Goal: Navigation & Orientation: Find specific page/section

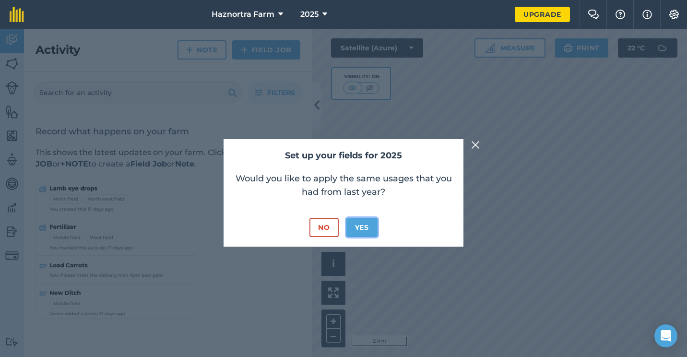
click at [360, 228] on button "Yes" at bounding box center [361, 227] width 31 height 19
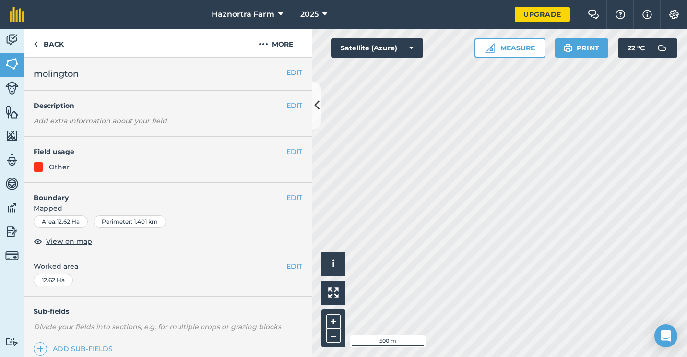
click at [44, 167] on div "Other" at bounding box center [168, 167] width 269 height 11
click at [290, 152] on button "EDIT" at bounding box center [294, 151] width 16 height 11
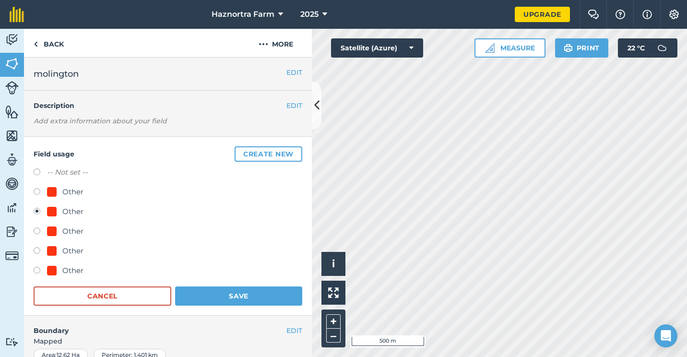
click at [40, 189] on label at bounding box center [40, 193] width 13 height 10
radio input "true"
radio input "false"
click at [55, 192] on div at bounding box center [52, 192] width 10 height 10
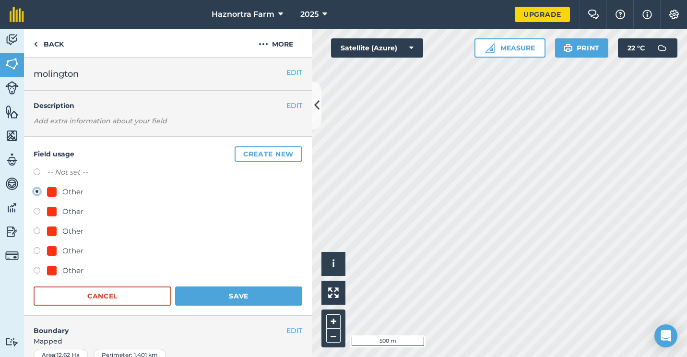
click at [75, 173] on label "-- Not set --" at bounding box center [67, 172] width 41 height 12
radio input "true"
radio input "false"
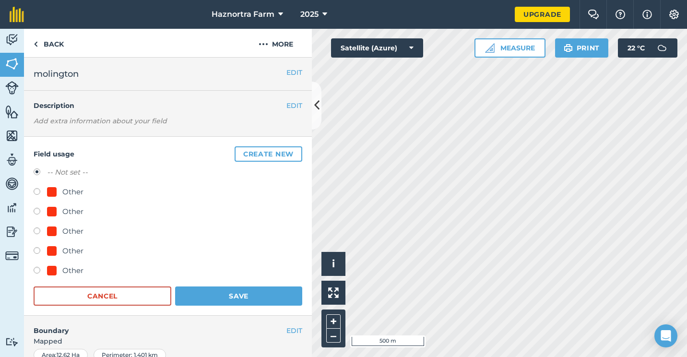
click at [91, 274] on div "Other" at bounding box center [168, 272] width 269 height 14
click at [90, 271] on div "Other" at bounding box center [168, 272] width 269 height 14
click at [89, 270] on div "Other" at bounding box center [168, 272] width 269 height 14
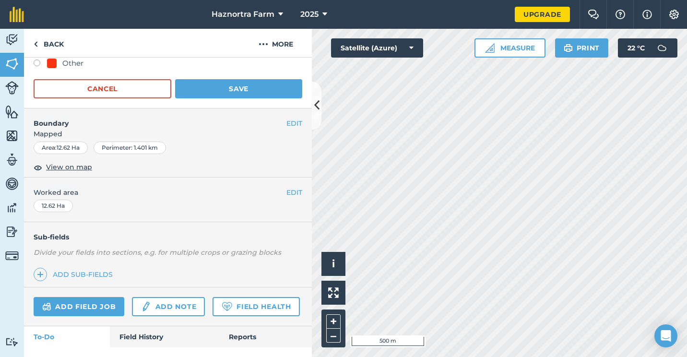
scroll to position [158, 0]
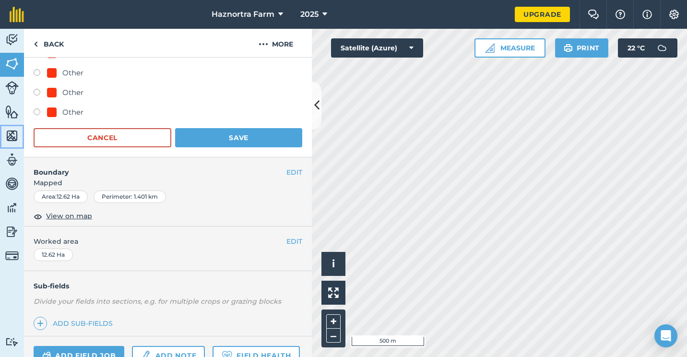
click at [14, 136] on img at bounding box center [11, 136] width 13 height 14
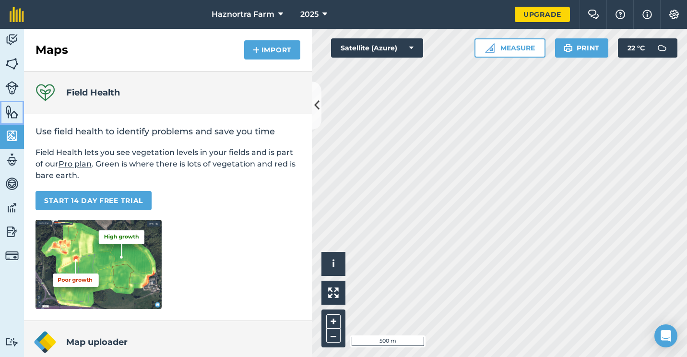
click at [9, 112] on img at bounding box center [11, 112] width 13 height 14
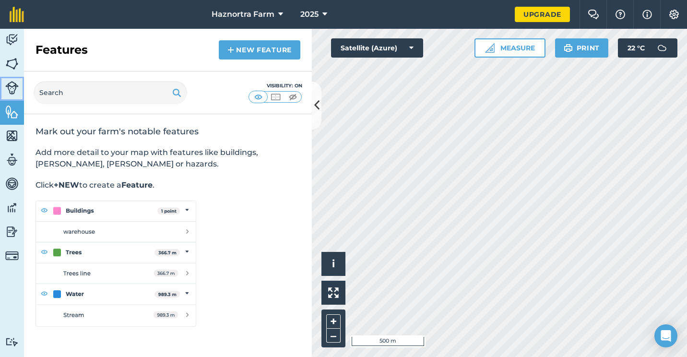
click at [7, 90] on img at bounding box center [11, 87] width 13 height 13
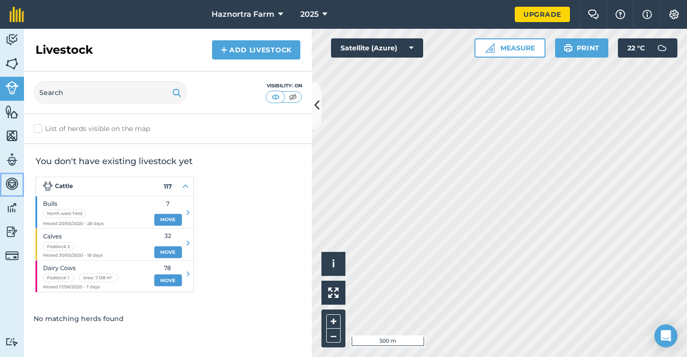
click at [15, 181] on img at bounding box center [11, 184] width 13 height 14
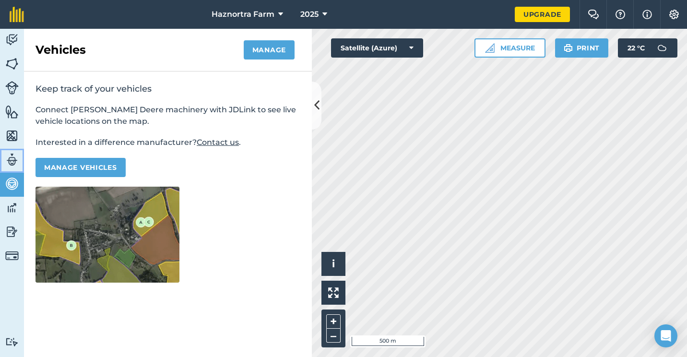
click at [12, 164] on img at bounding box center [11, 160] width 13 height 14
select select "MEMBER"
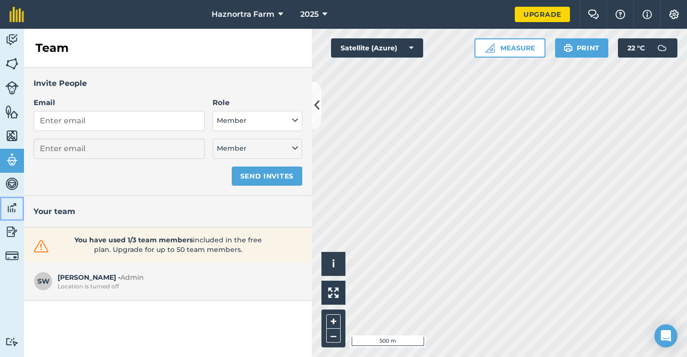
click at [11, 210] on img at bounding box center [11, 208] width 13 height 14
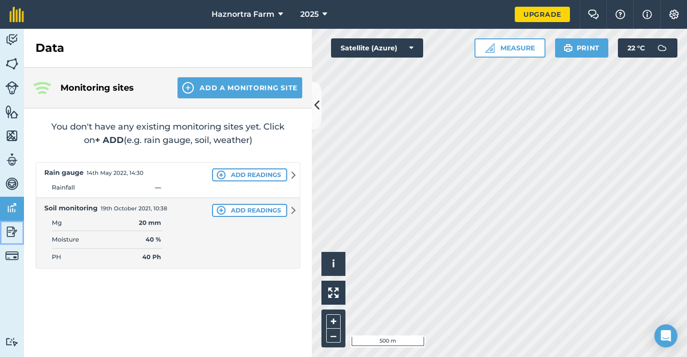
click at [12, 243] on link "Reporting" at bounding box center [12, 233] width 24 height 24
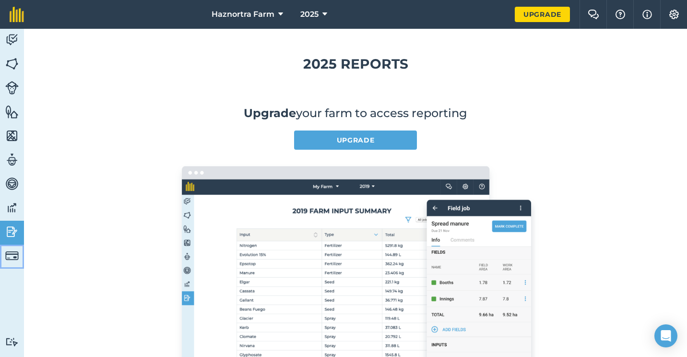
click at [16, 258] on img at bounding box center [11, 255] width 13 height 13
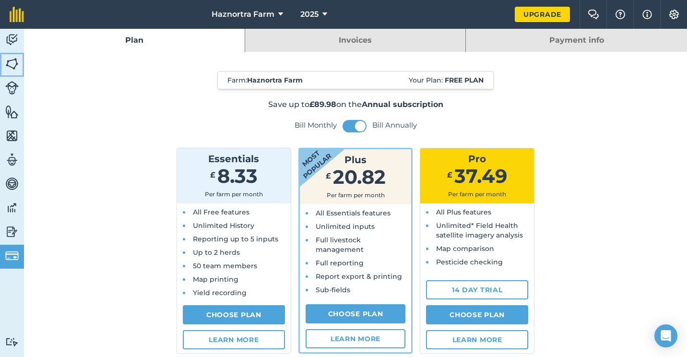
click at [9, 68] on img at bounding box center [11, 64] width 13 height 14
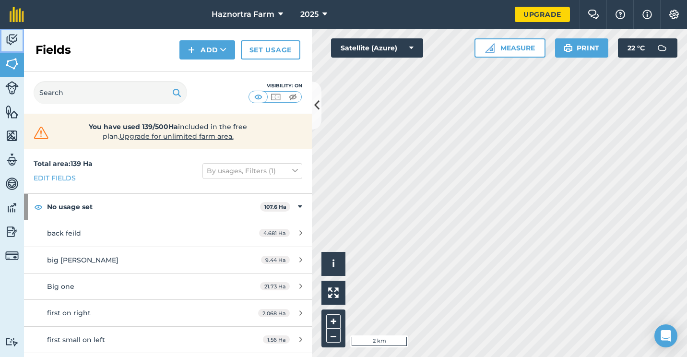
click at [13, 42] on img at bounding box center [11, 40] width 13 height 14
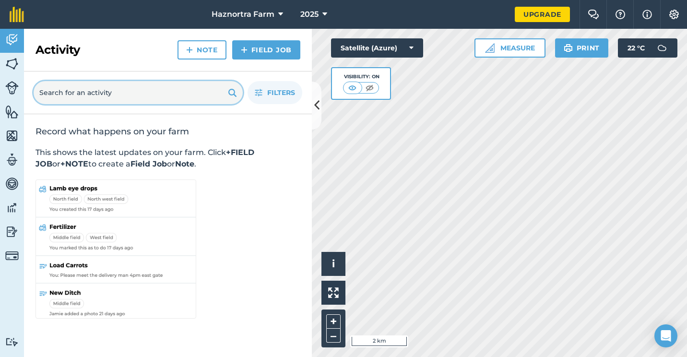
click at [107, 98] on input "text" at bounding box center [138, 92] width 209 height 23
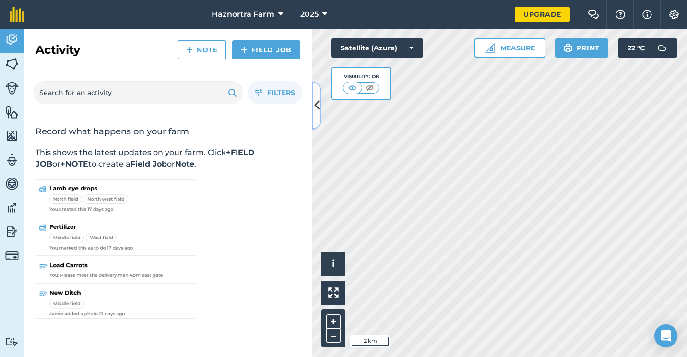
click at [317, 108] on icon at bounding box center [316, 105] width 5 height 17
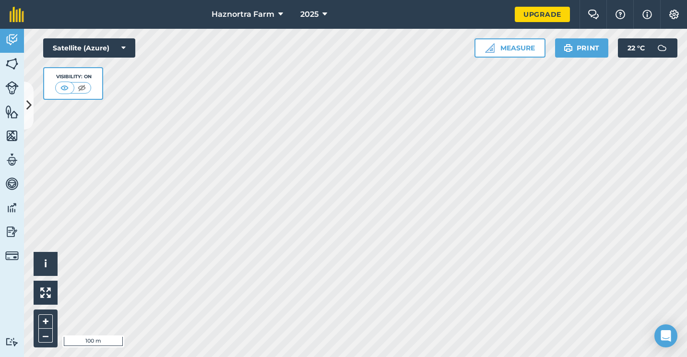
click at [401, 356] on html "Haznortra Farm 2025 Upgrade Farm Chat Help Info Settings Map printing is not av…" at bounding box center [343, 178] width 687 height 357
click at [469, 356] on html "Haznortra Farm 2025 Upgrade Farm Chat Help Info Settings Map printing is not av…" at bounding box center [343, 178] width 687 height 357
click at [83, 91] on img at bounding box center [82, 88] width 12 height 10
click at [70, 86] on img at bounding box center [65, 88] width 12 height 10
click at [88, 88] on button at bounding box center [81, 88] width 17 height 11
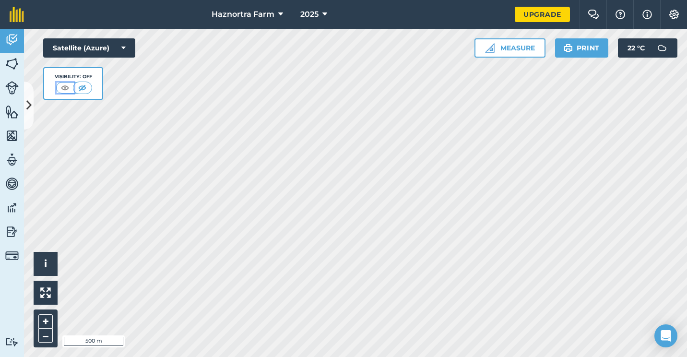
click at [72, 84] on button at bounding box center [65, 88] width 17 height 11
